Goal: Task Accomplishment & Management: Complete application form

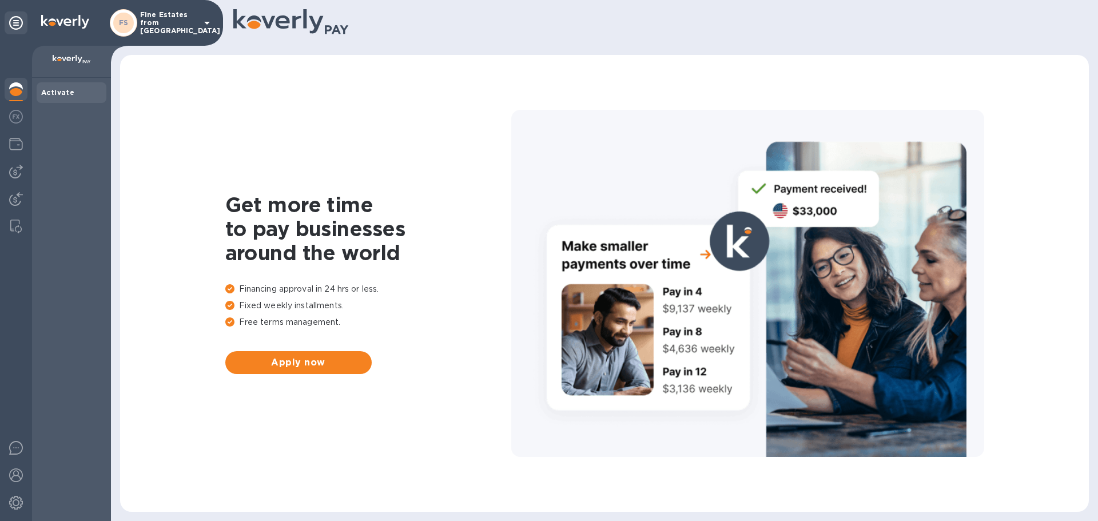
click at [146, 23] on p "Fine Estates from [GEOGRAPHIC_DATA]" at bounding box center [168, 23] width 57 height 24
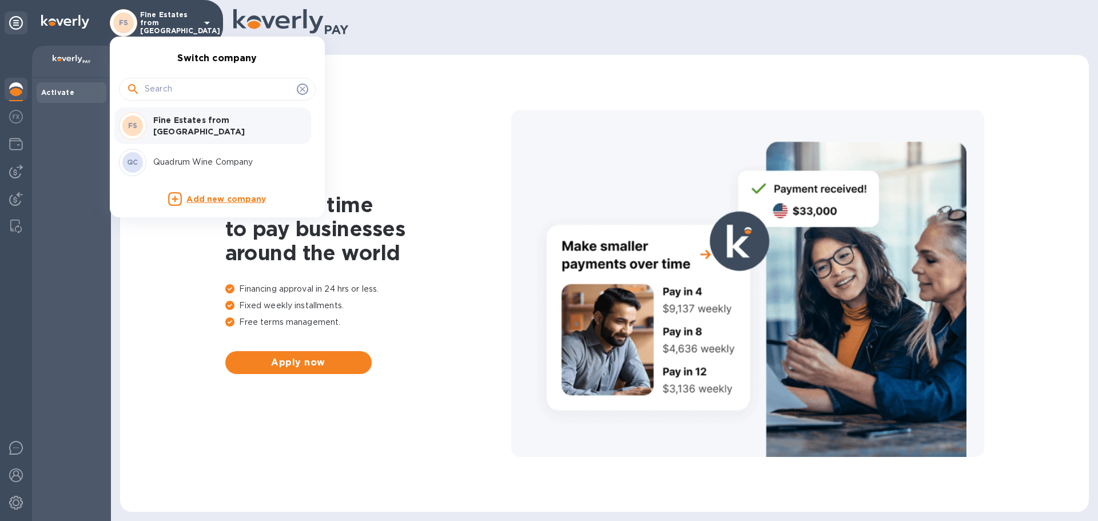
click at [172, 155] on div "QC Quadrum Wine Company" at bounding box center [208, 162] width 178 height 27
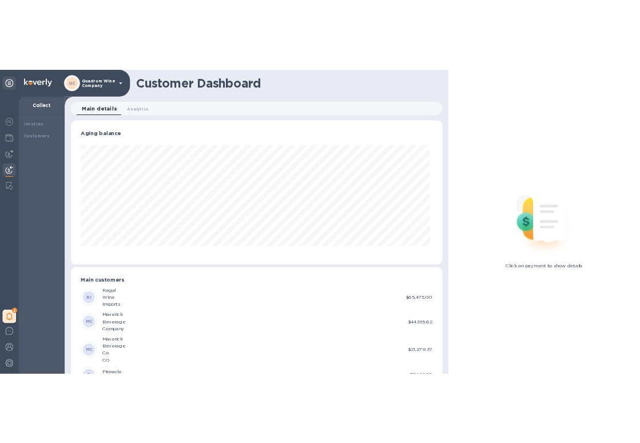
scroll to position [247, 632]
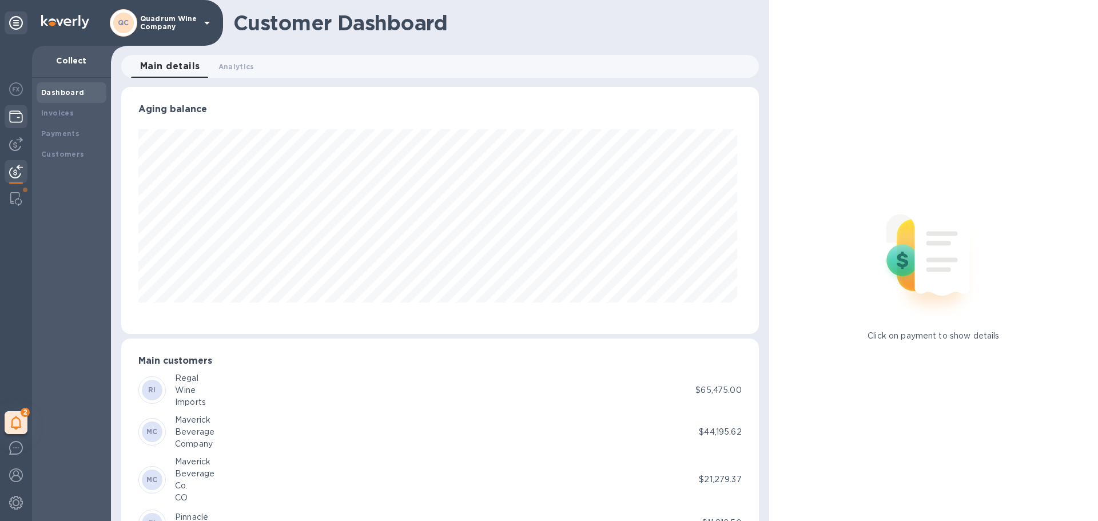
click at [23, 117] on div at bounding box center [16, 117] width 23 height 25
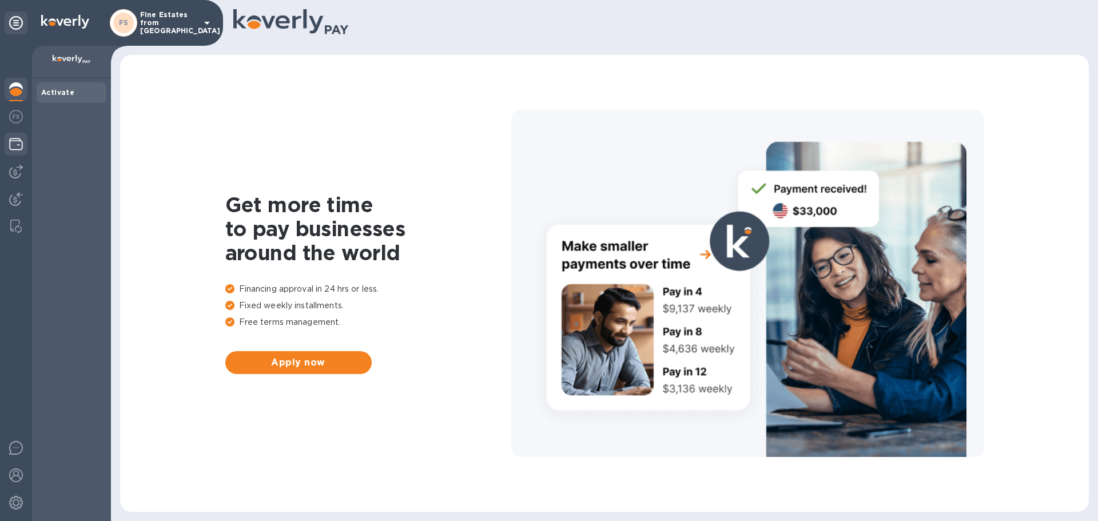
click at [21, 148] on img at bounding box center [16, 144] width 14 height 14
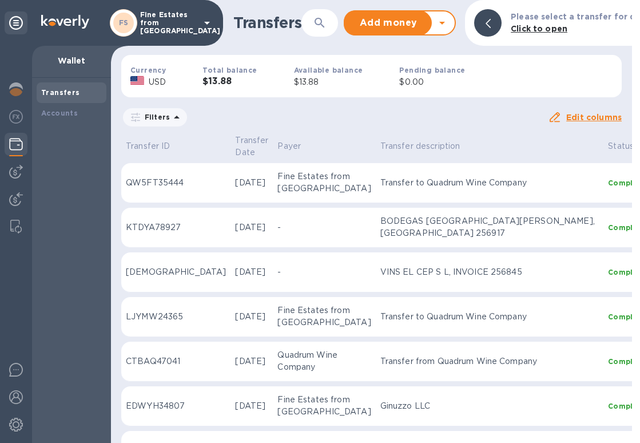
click at [135, 21] on div "FS" at bounding box center [123, 22] width 27 height 27
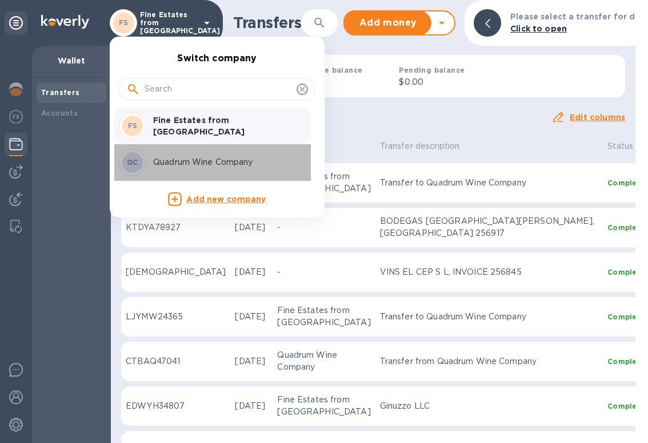
click at [173, 160] on p "Quadrum Wine Company" at bounding box center [225, 162] width 144 height 12
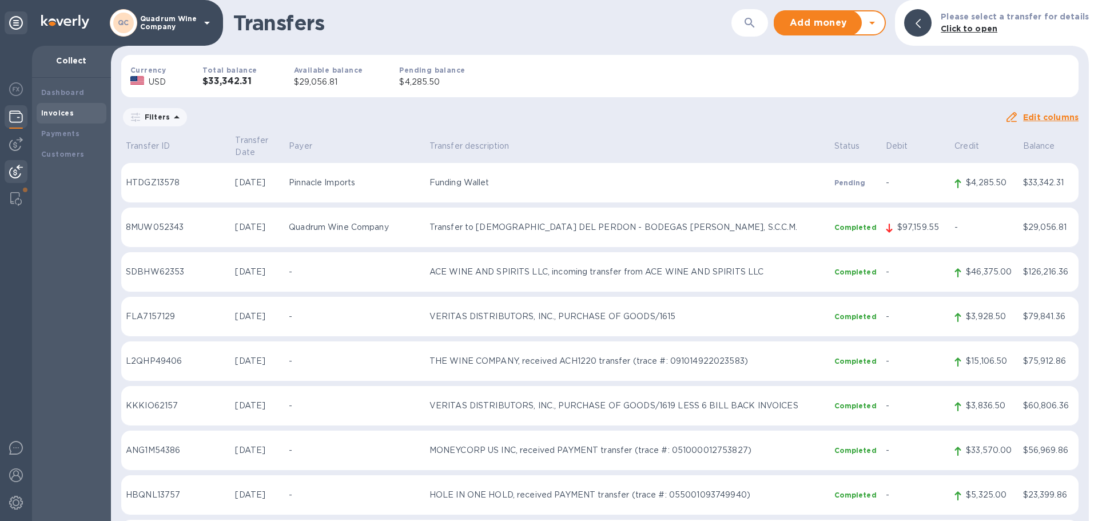
click at [54, 115] on b "Invoices" at bounding box center [57, 113] width 33 height 9
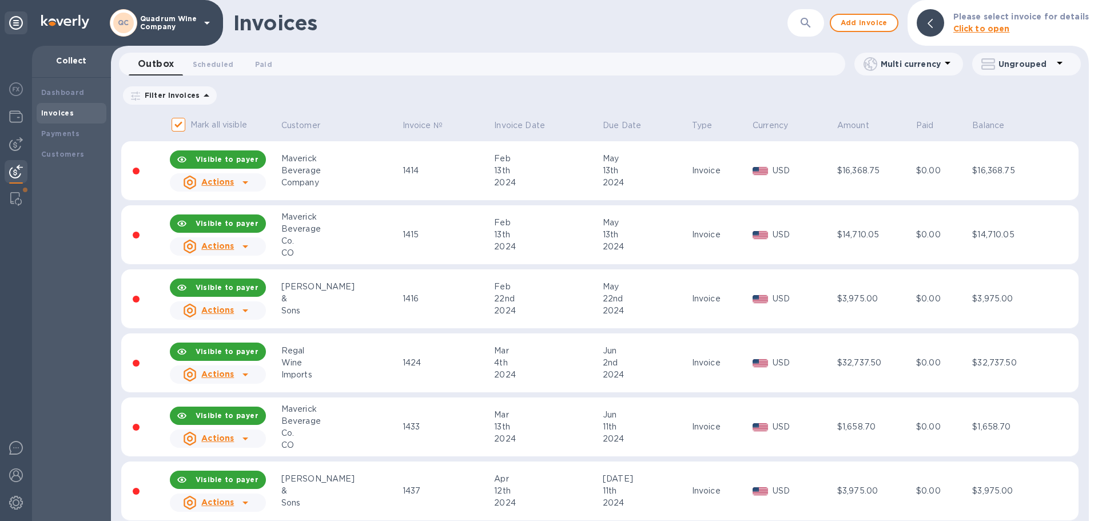
click at [603, 350] on div "Jun" at bounding box center [646, 351] width 86 height 12
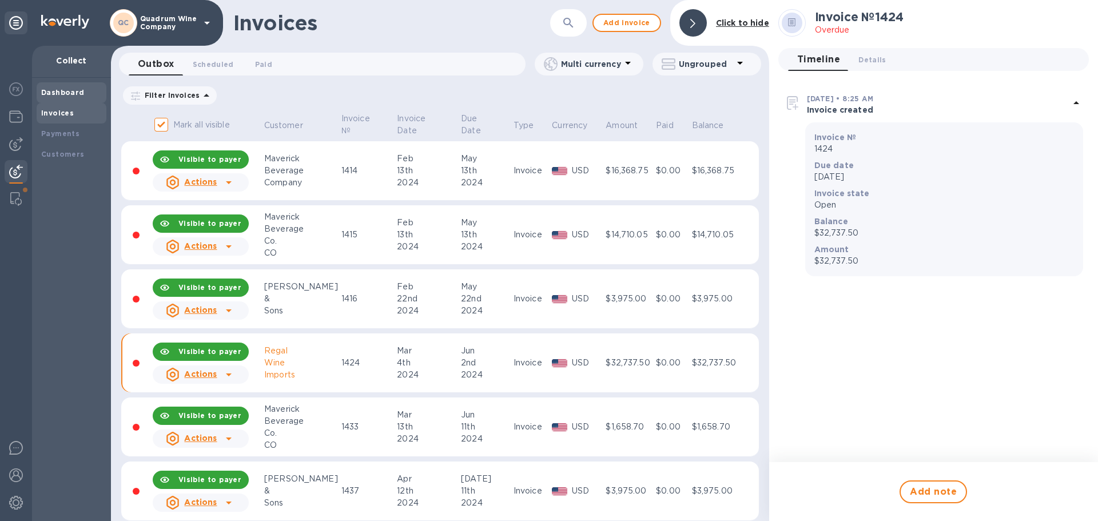
click at [70, 98] on div "Dashboard" at bounding box center [72, 92] width 70 height 21
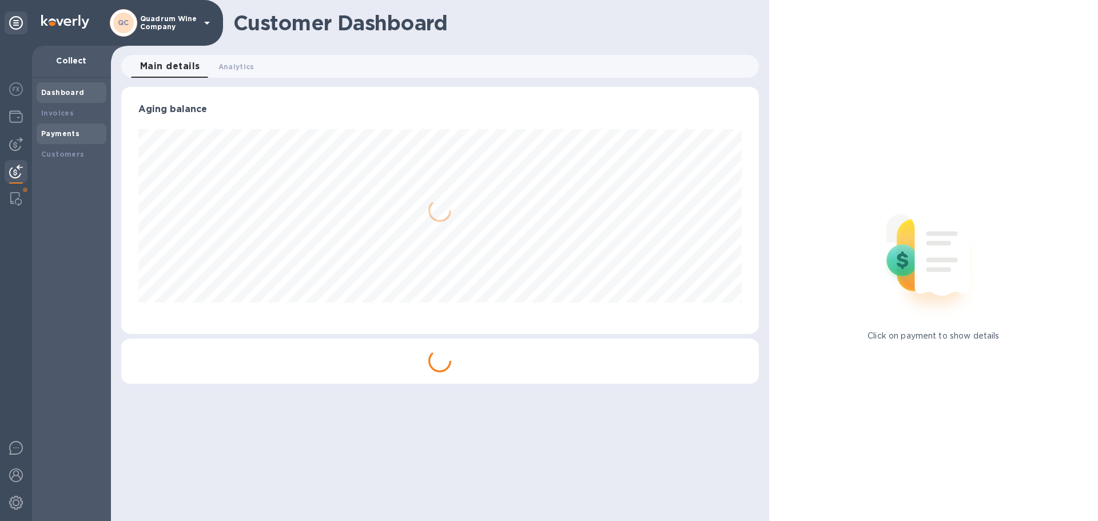
scroll to position [247, 632]
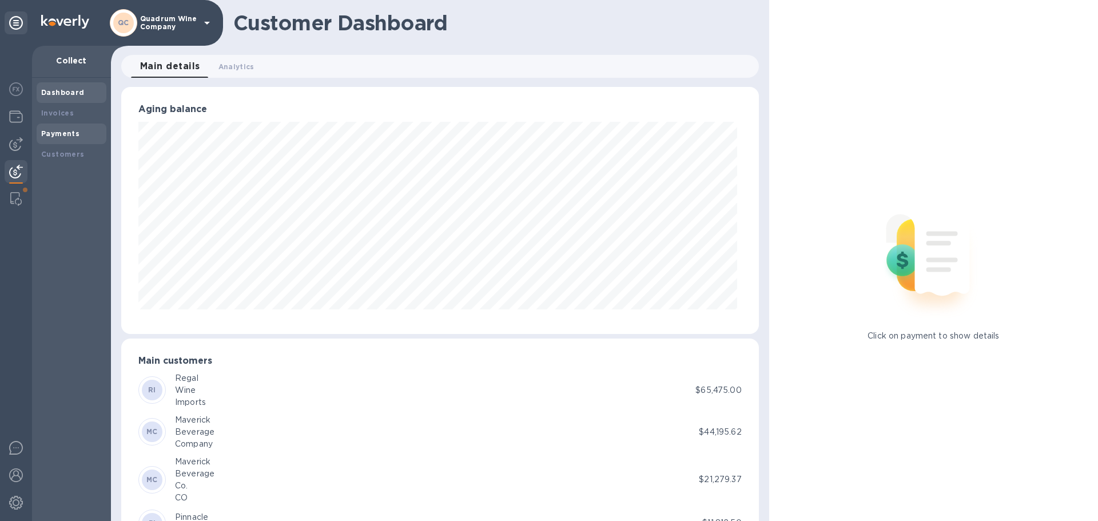
click at [76, 124] on div "Payments" at bounding box center [72, 134] width 70 height 21
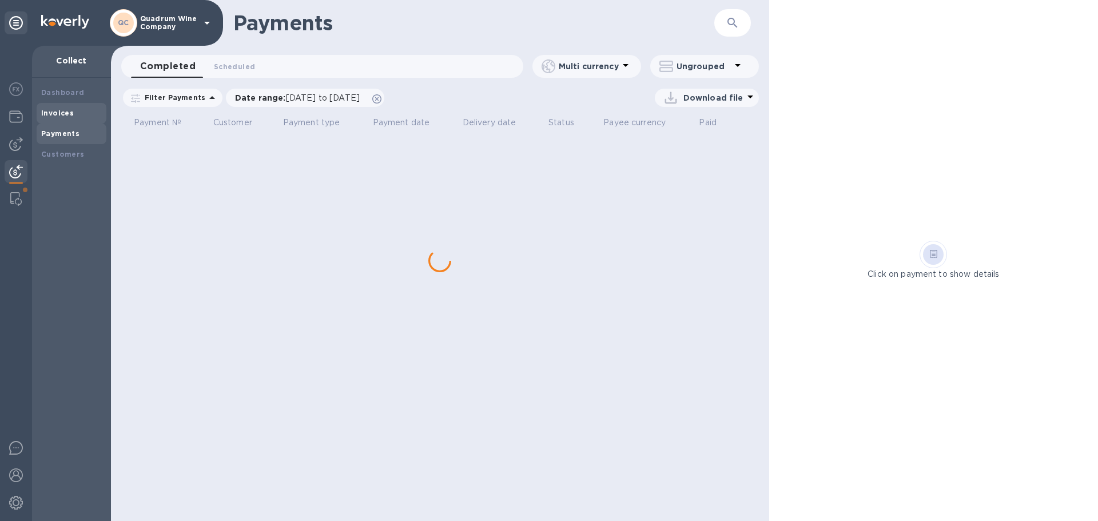
click at [79, 118] on div "Invoices" at bounding box center [71, 113] width 61 height 11
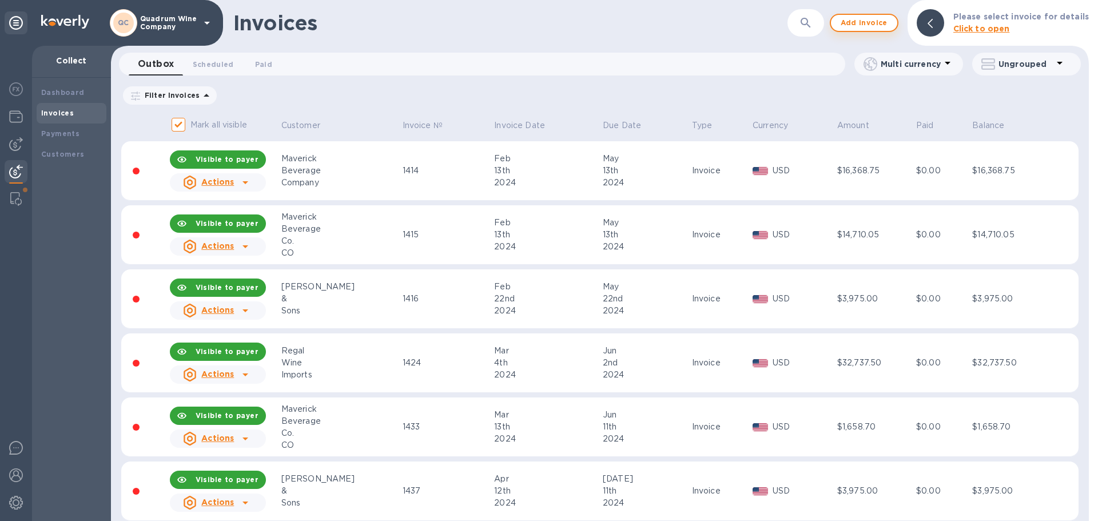
click at [648, 24] on span "Add invoice" at bounding box center [864, 23] width 48 height 14
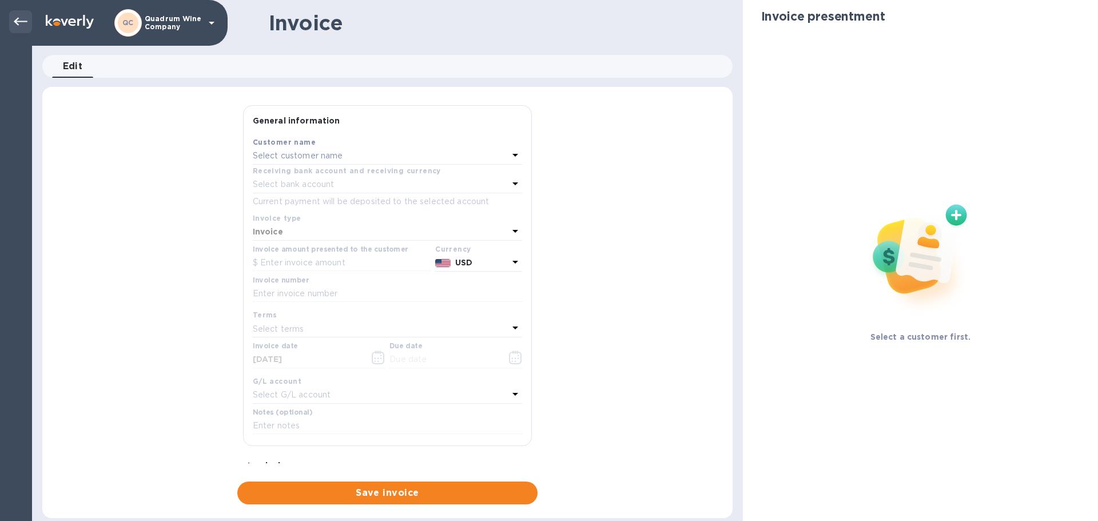
click at [27, 23] on div at bounding box center [20, 21] width 23 height 23
click at [23, 19] on icon at bounding box center [21, 22] width 14 height 14
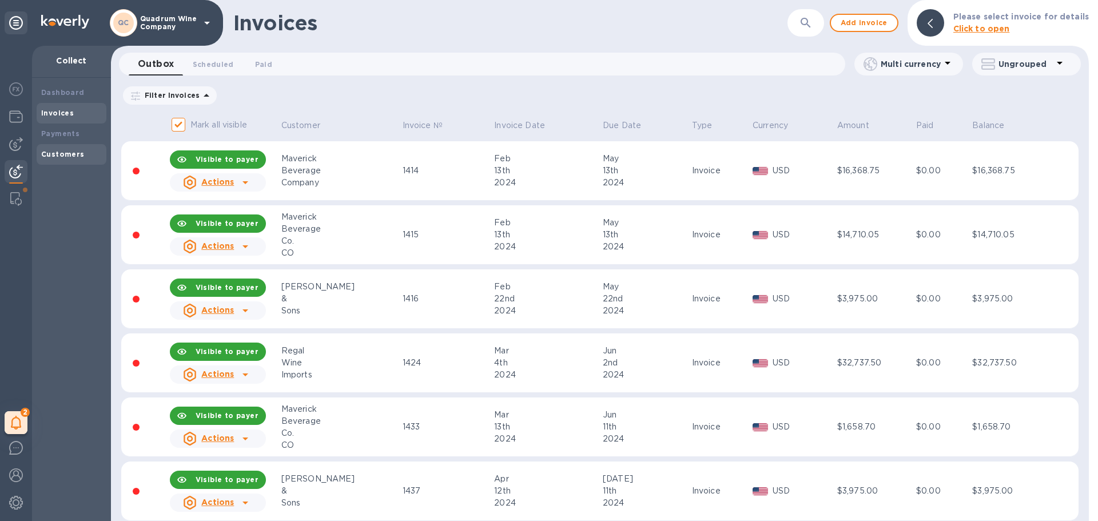
click at [64, 157] on b "Customers" at bounding box center [62, 154] width 43 height 9
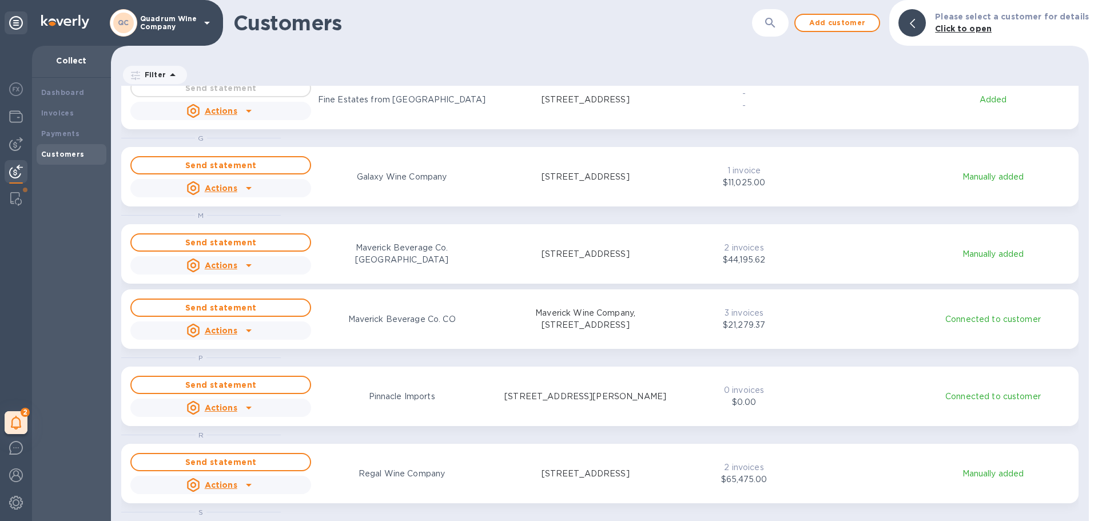
scroll to position [93, 0]
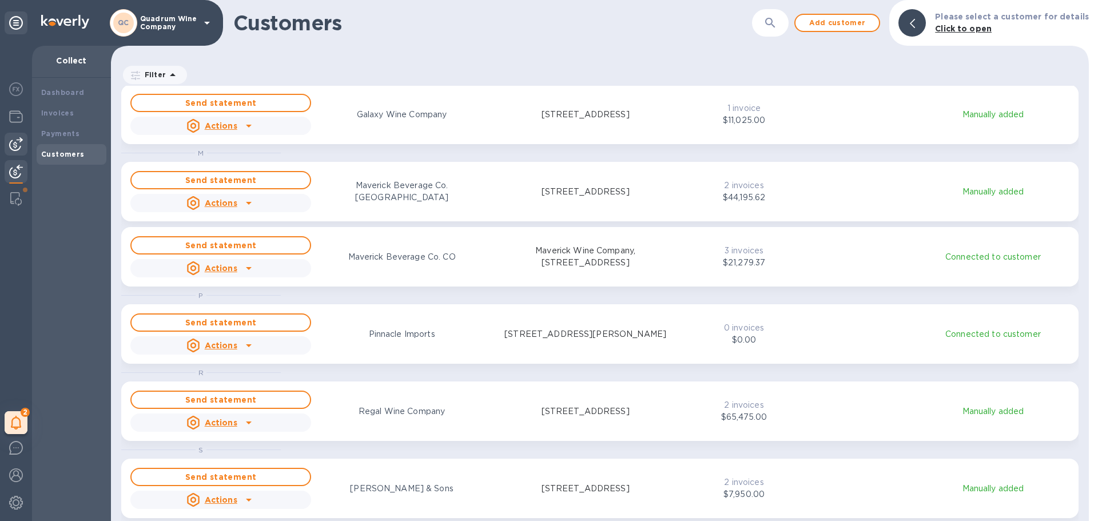
click at [21, 142] on img at bounding box center [16, 144] width 14 height 14
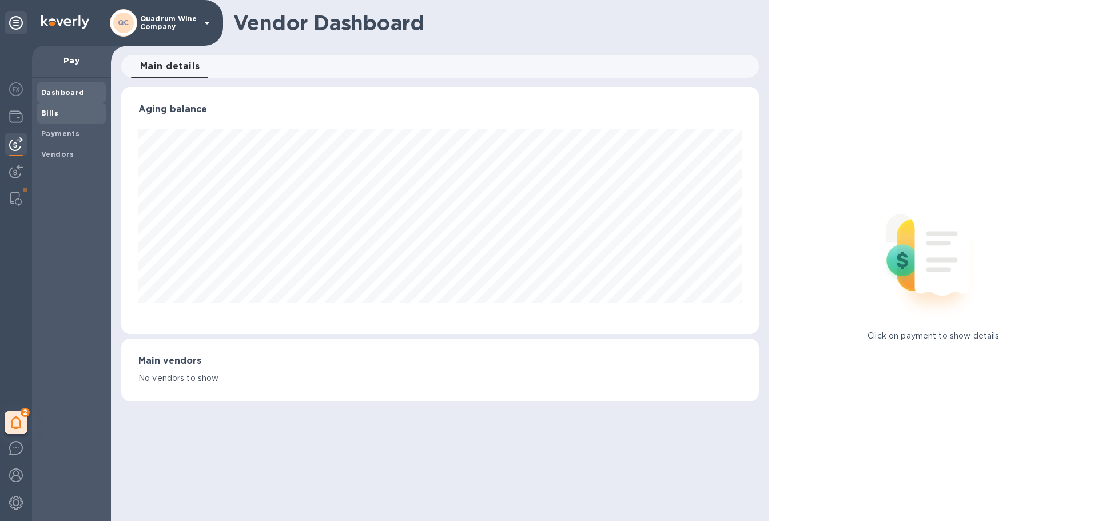
scroll to position [247, 637]
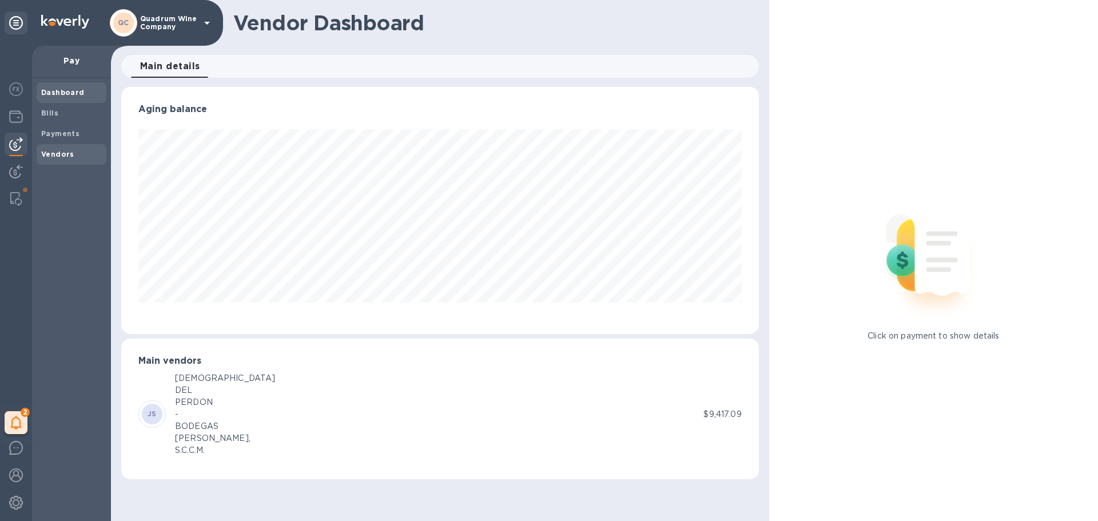
click at [61, 152] on b "Vendors" at bounding box center [57, 154] width 33 height 9
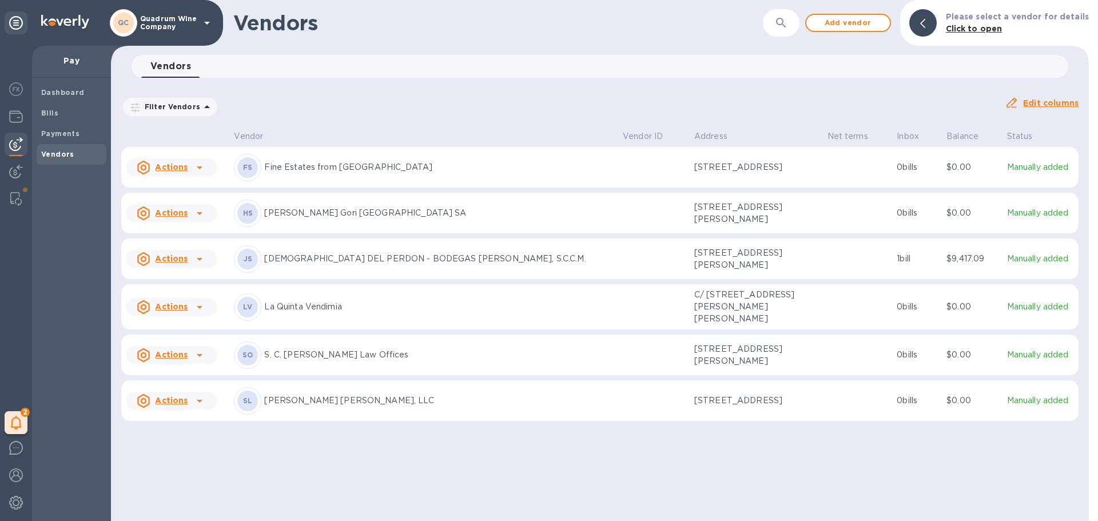
click at [365, 257] on div "JS [DEMOGRAPHIC_DATA] DEL PERDON - BODEGAS [PERSON_NAME], S.C.C.M." at bounding box center [424, 258] width 380 height 27
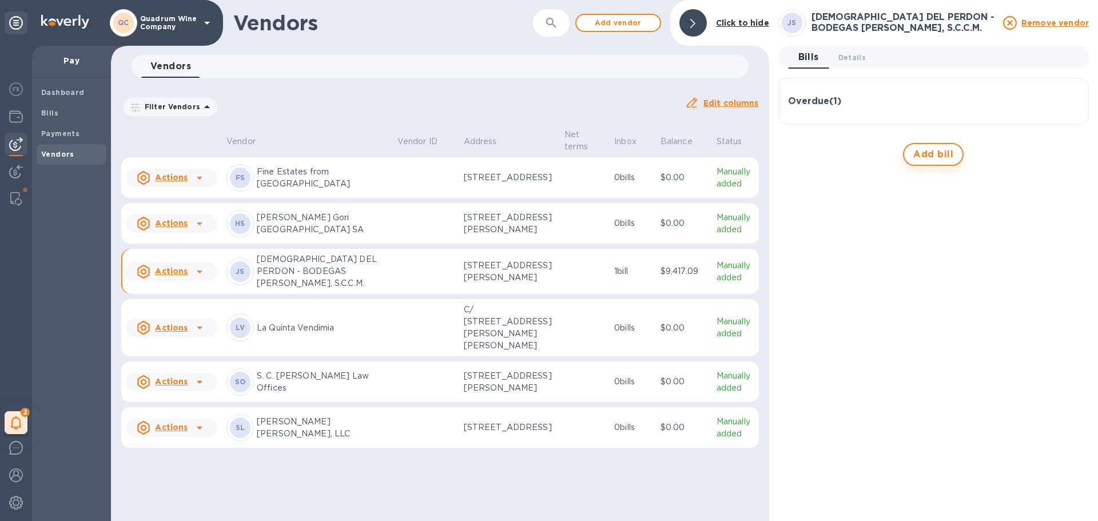
click at [648, 161] on button "Add bill" at bounding box center [933, 154] width 61 height 23
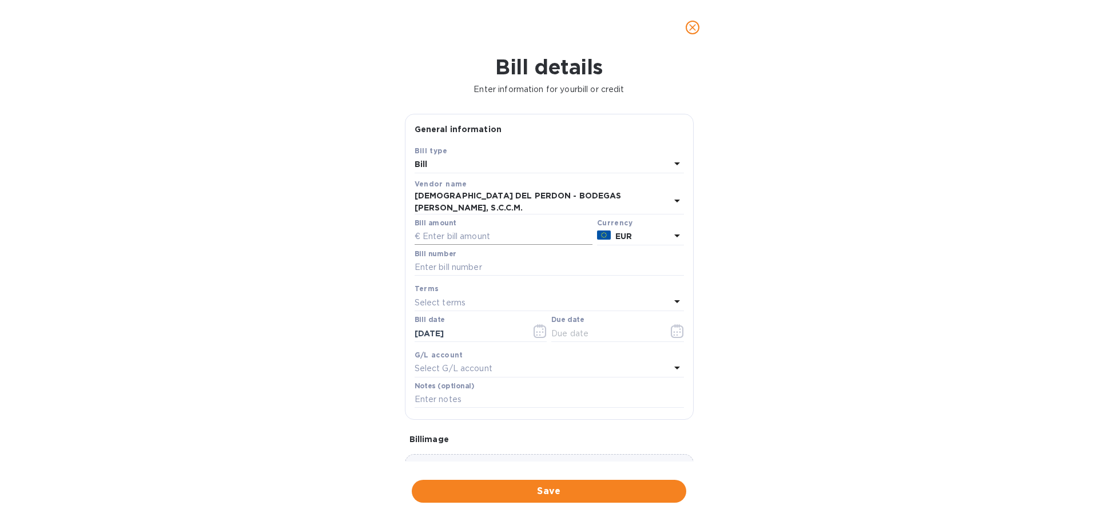
click at [455, 230] on input "text" at bounding box center [504, 236] width 178 height 17
click at [485, 228] on input "text" at bounding box center [504, 236] width 178 height 17
paste input "22,575.01"
type input "22,575.01"
click at [487, 261] on input "text" at bounding box center [549, 267] width 269 height 17
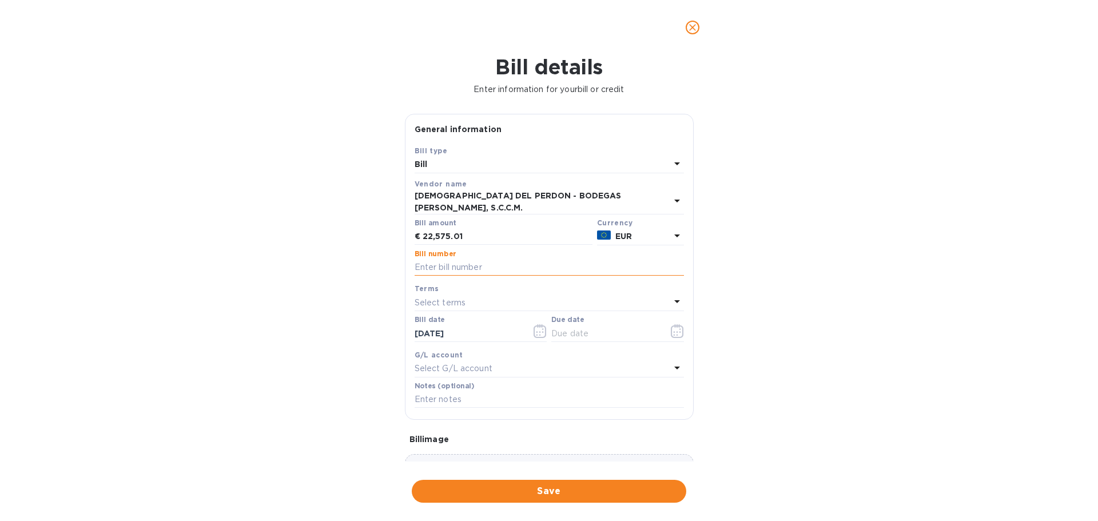
click at [445, 259] on input "text" at bounding box center [549, 267] width 269 height 17
paste input "E-0005442"
drag, startPoint x: 467, startPoint y: 263, endPoint x: 479, endPoint y: 258, distance: 12.3
click at [471, 262] on input "E-0005442" at bounding box center [549, 267] width 269 height 17
type input "E-0005442.5449.5453"
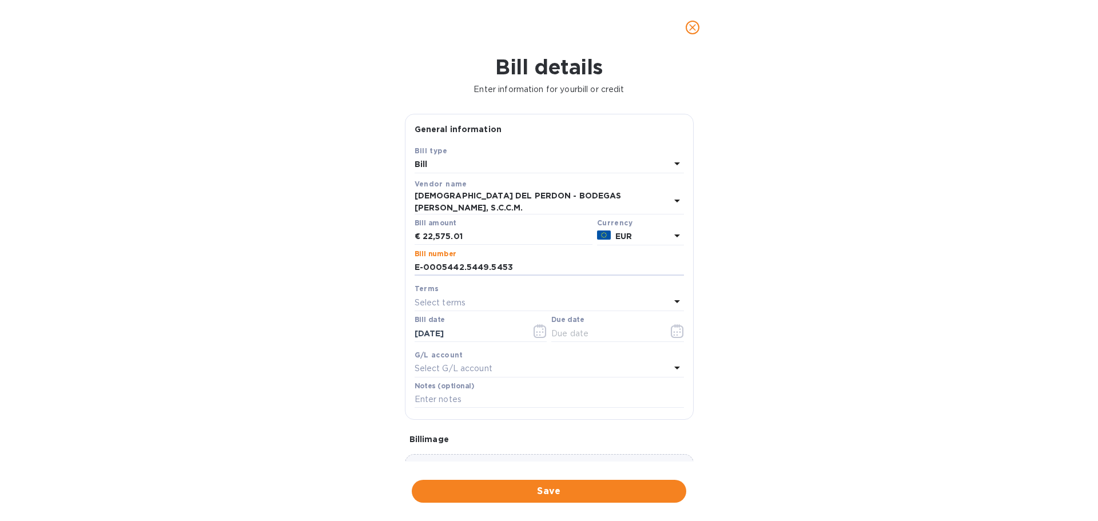
click at [474, 294] on div "Select terms" at bounding box center [543, 302] width 256 height 16
click at [459, 362] on p "NET 30" at bounding box center [545, 368] width 242 height 12
type input "[DATE]"
click at [468, 325] on input "[DATE]" at bounding box center [469, 333] width 108 height 17
click at [539, 331] on icon "button" at bounding box center [540, 332] width 2 height 2
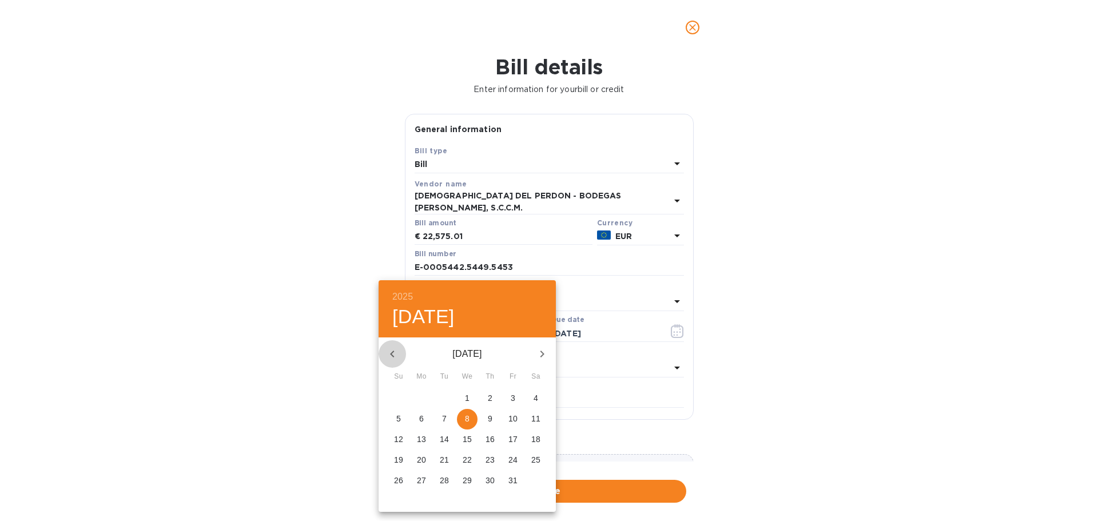
click at [389, 348] on icon "button" at bounding box center [392, 354] width 14 height 14
click at [450, 396] on span "2" at bounding box center [444, 397] width 21 height 11
type input "[DATE]"
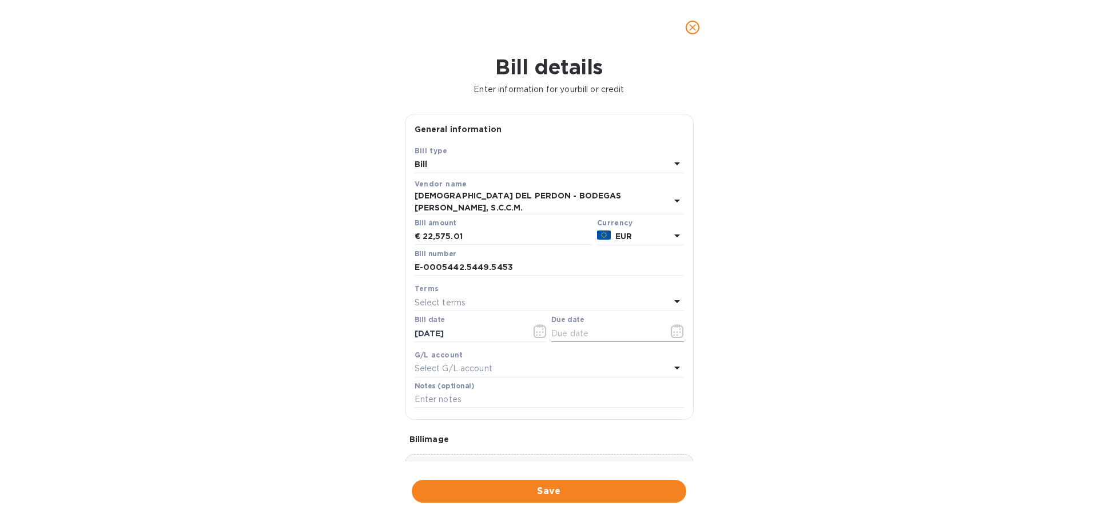
click at [648, 324] on icon "button" at bounding box center [677, 331] width 13 height 14
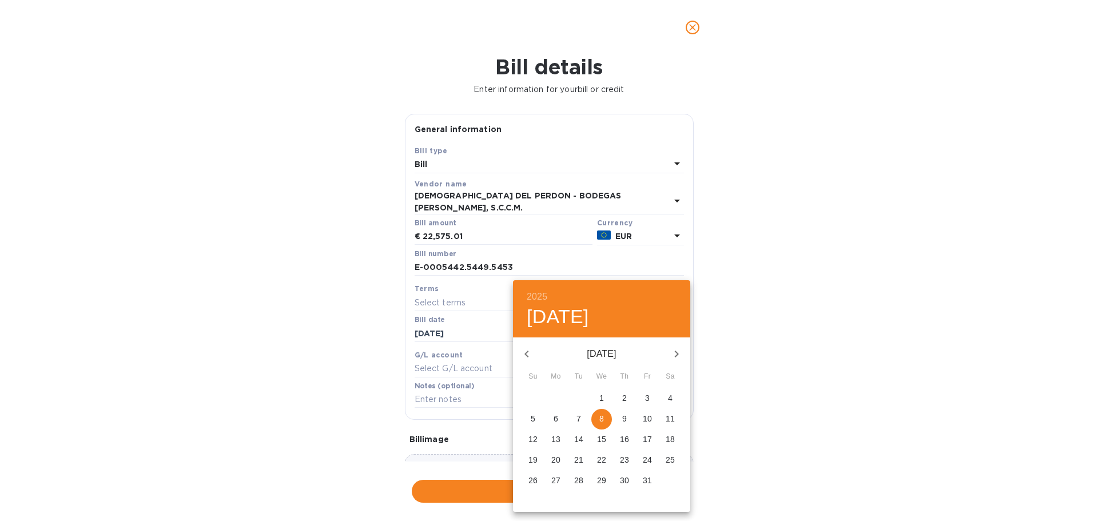
click at [630, 411] on button "9" at bounding box center [624, 419] width 21 height 21
type input "[DATE]"
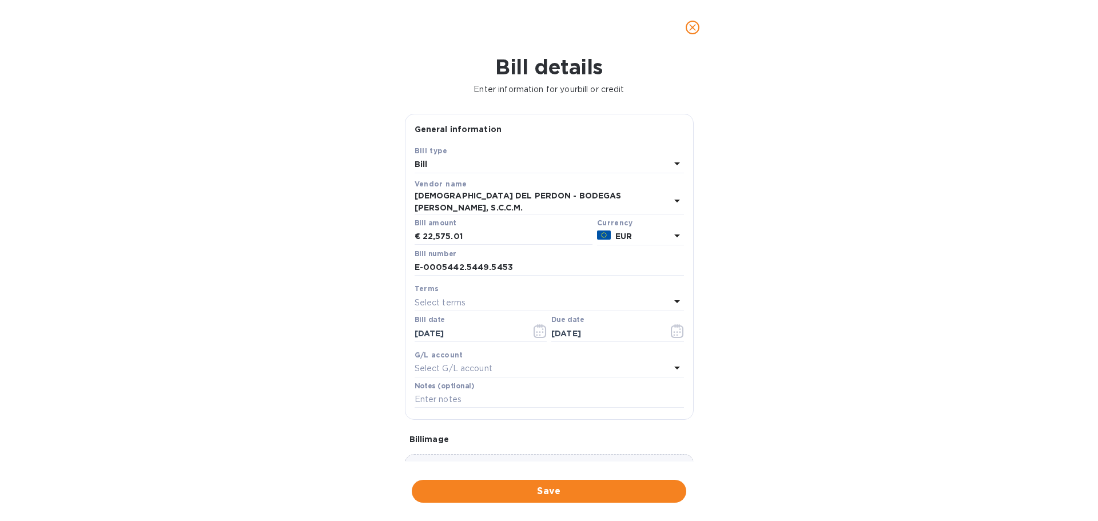
scroll to position [81, 0]
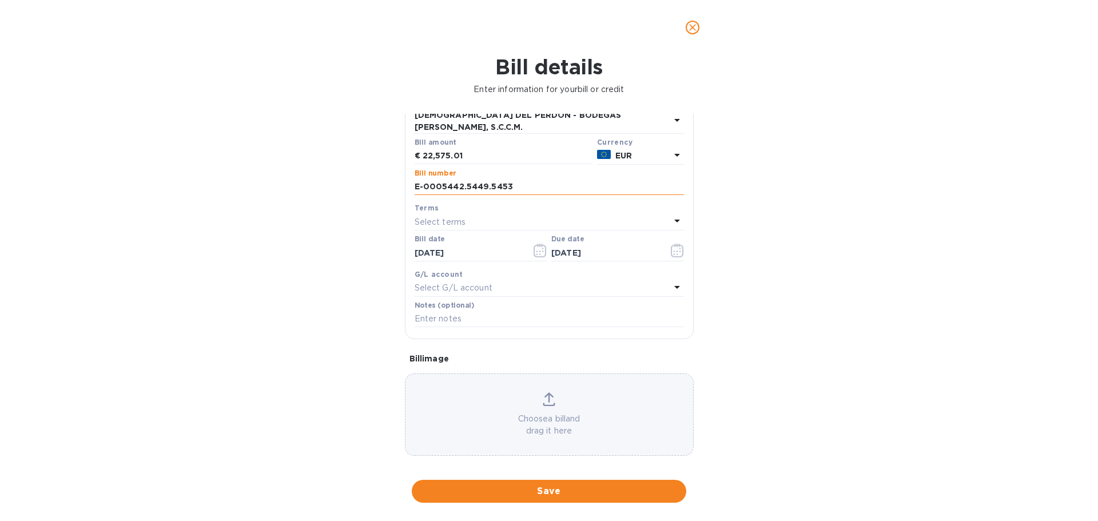
click at [449, 178] on input "E-0005442.5449.5453" at bounding box center [549, 186] width 269 height 17
drag, startPoint x: 460, startPoint y: 177, endPoint x: 404, endPoint y: 177, distance: 55.5
click at [405, 177] on div "General information Save Bill type Bill Vendor name [PERSON_NAME] DEL PERDON - …" at bounding box center [549, 186] width 289 height 306
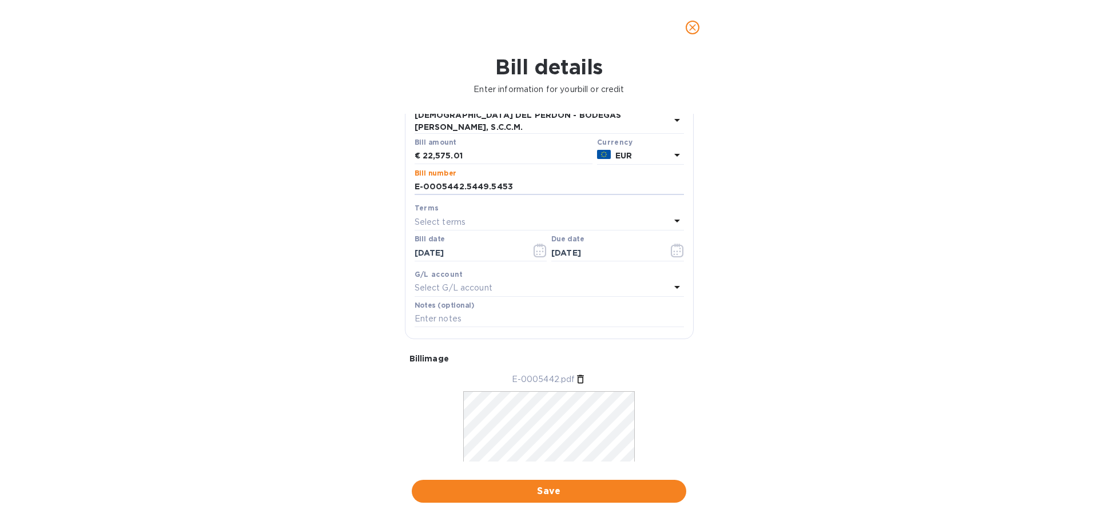
click at [549, 442] on span "Save" at bounding box center [549, 491] width 256 height 14
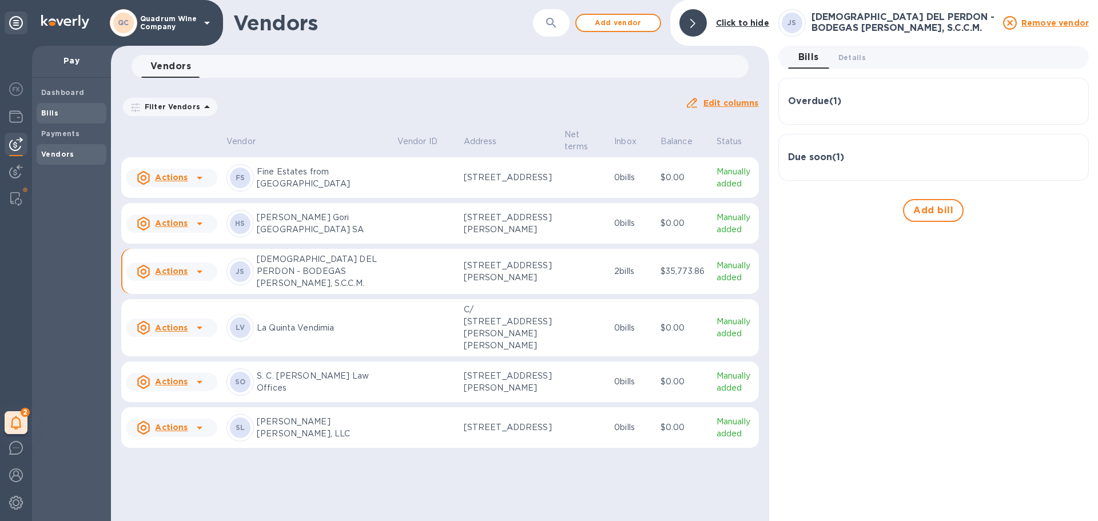
click at [62, 118] on span "Bills" at bounding box center [71, 113] width 61 height 11
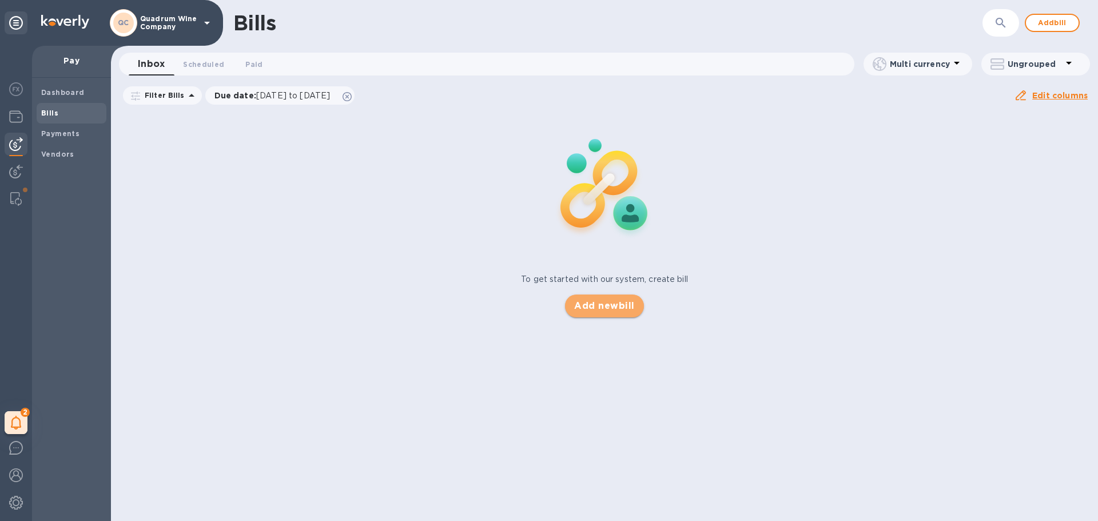
click at [615, 304] on span "Add new bill" at bounding box center [604, 306] width 60 height 14
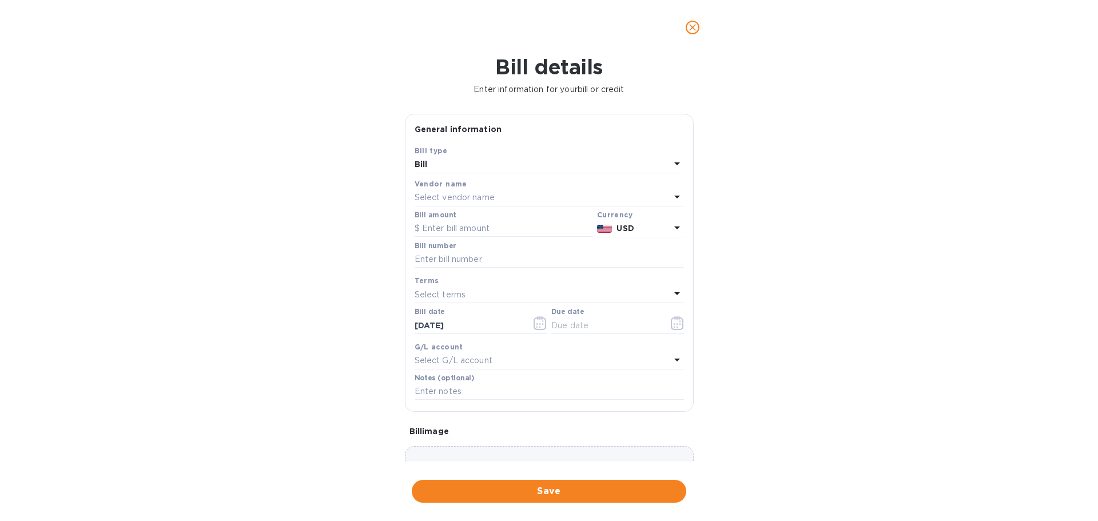
click at [648, 30] on button "close" at bounding box center [692, 27] width 27 height 27
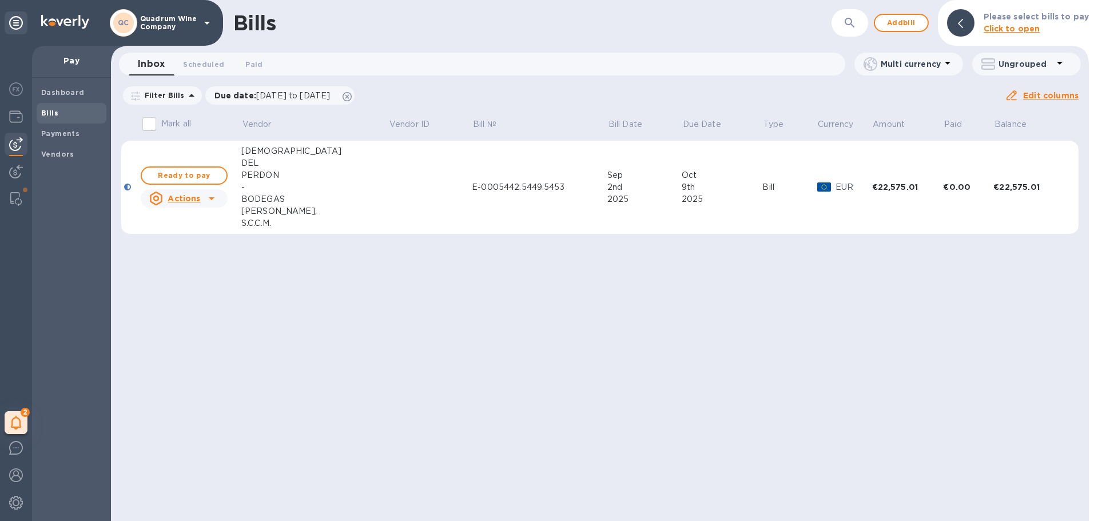
click at [472, 211] on td "E-0005442.5449.5453" at bounding box center [540, 188] width 136 height 94
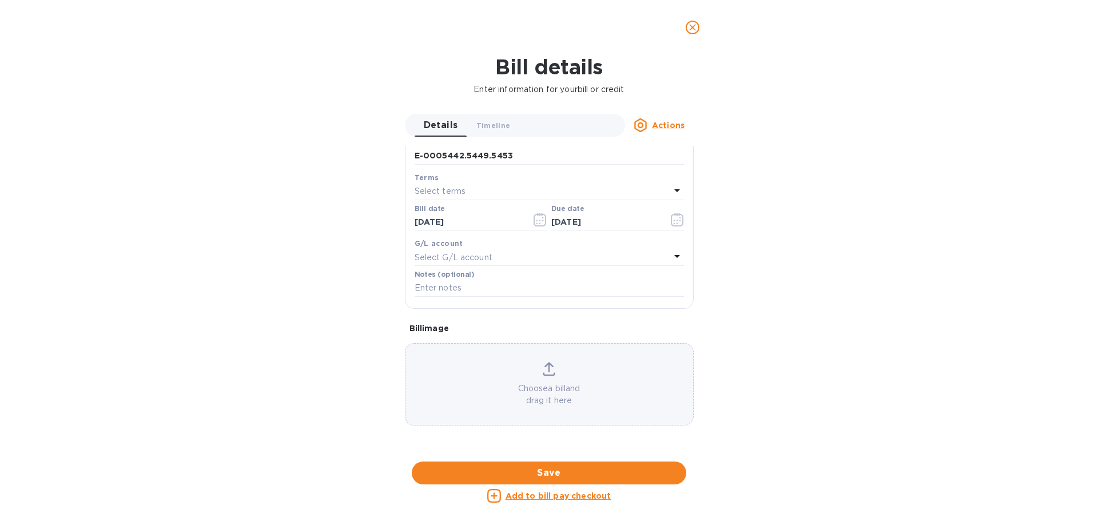
click at [526, 442] on u "Add to bill pay checkout" at bounding box center [559, 495] width 106 height 9
checkbox input "true"
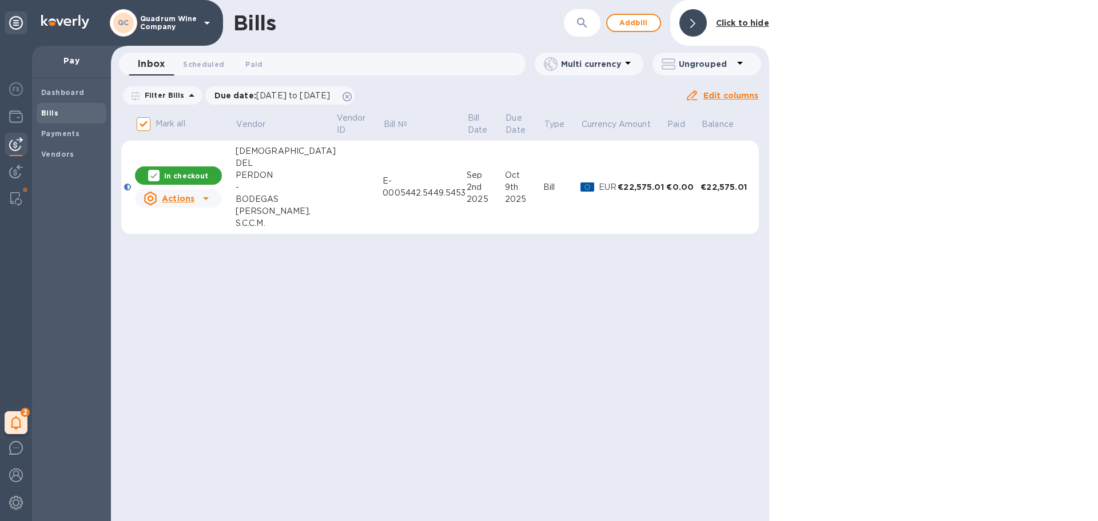
scroll to position [163, 0]
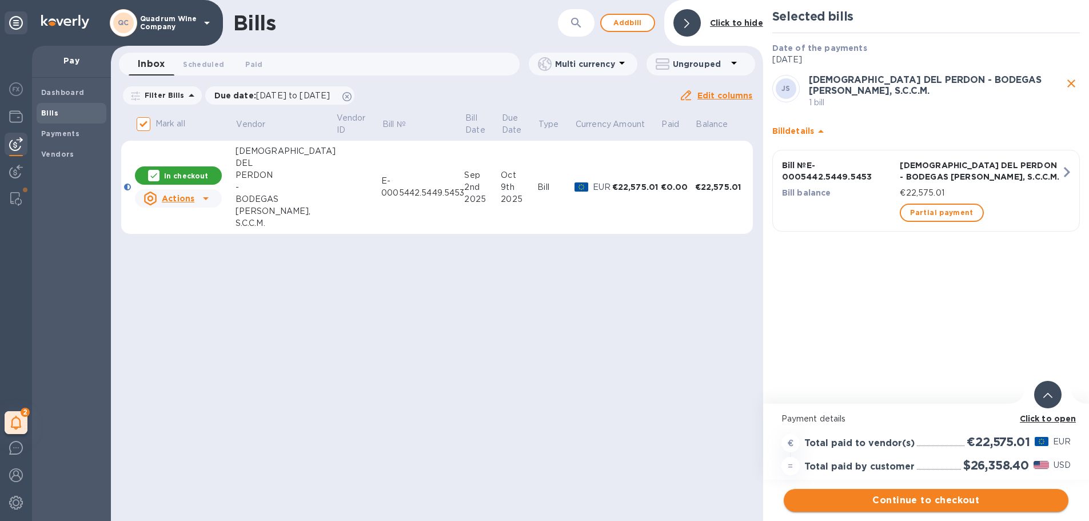
click at [648, 442] on span "Continue to checkout" at bounding box center [926, 500] width 266 height 14
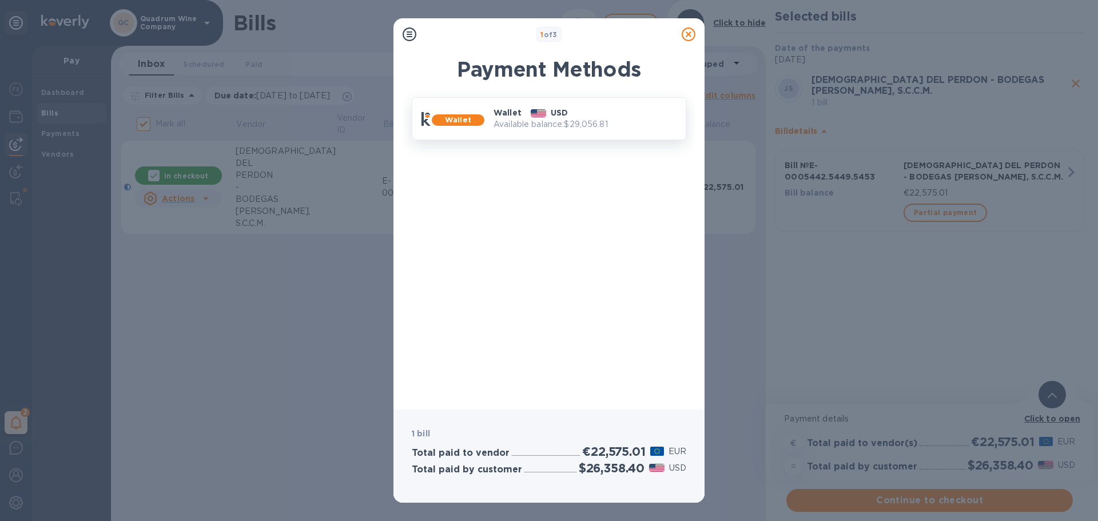
click at [583, 116] on div "Wallet USD" at bounding box center [585, 112] width 192 height 21
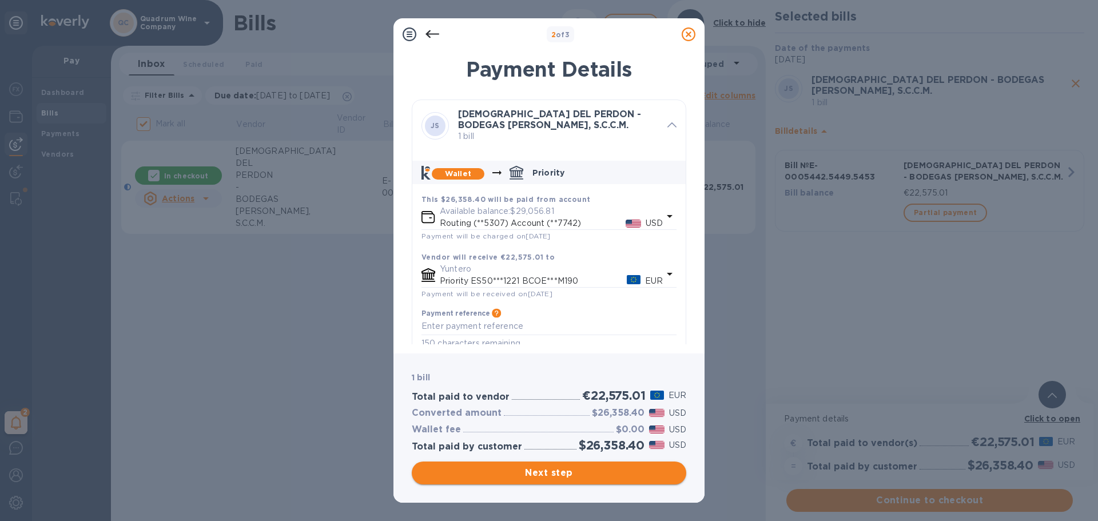
click at [587, 442] on span "Next step" at bounding box center [549, 473] width 256 height 14
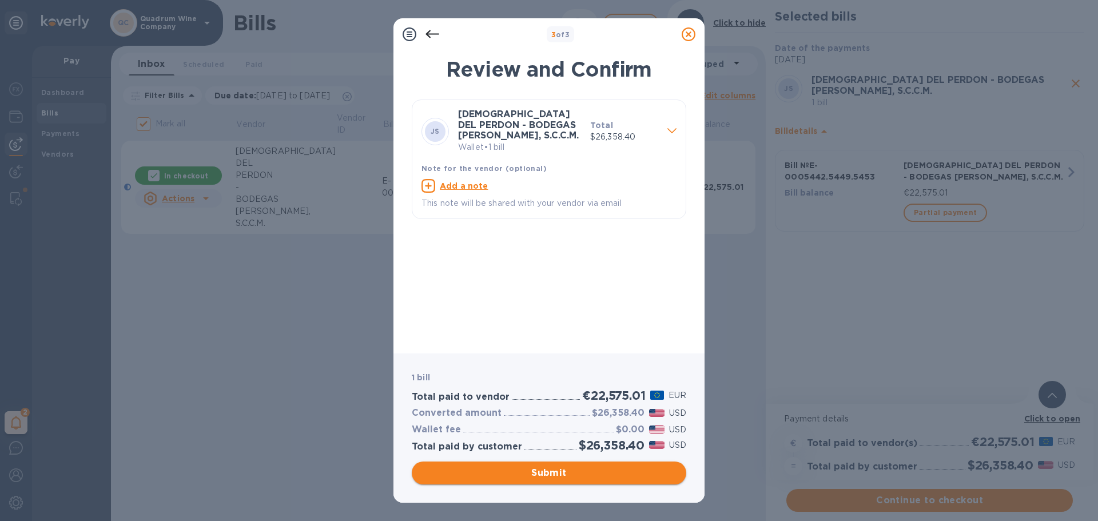
click at [587, 442] on span "Submit" at bounding box center [549, 473] width 256 height 14
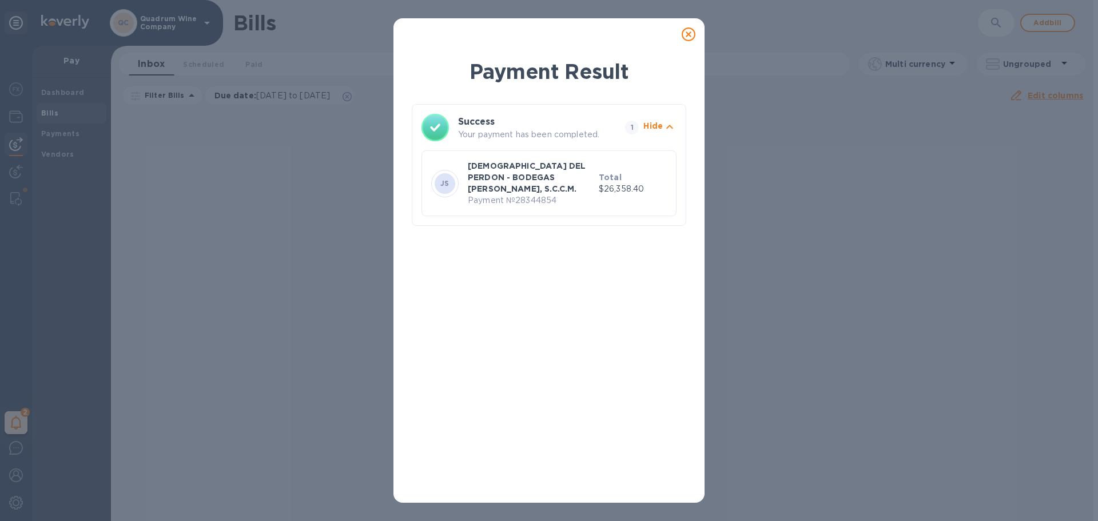
drag, startPoint x: 909, startPoint y: 291, endPoint x: 922, endPoint y: 1, distance: 290.8
click at [648, 280] on div "Payment Result Success Your payment has been completed. 1 Hide JS [DEMOGRAPHIC_…" at bounding box center [549, 260] width 1098 height 521
